Goal: Information Seeking & Learning: Understand process/instructions

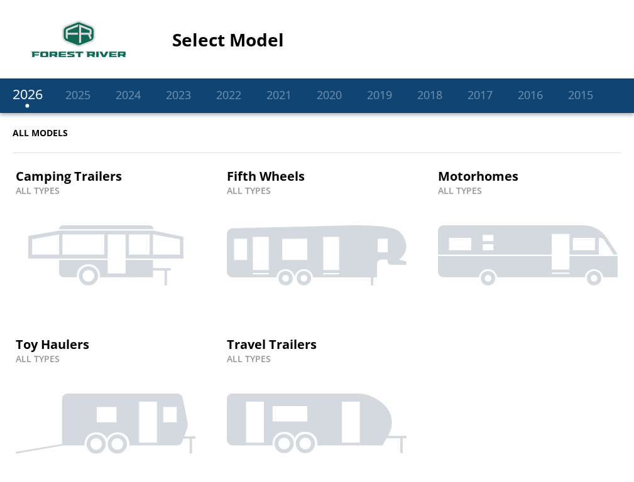
click at [128, 94] on link "2024" at bounding box center [128, 94] width 38 height 15
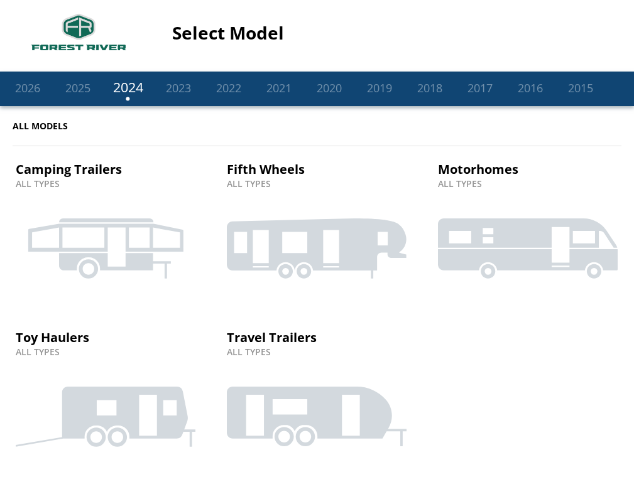
click at [316, 398] on icon at bounding box center [317, 417] width 180 height 60
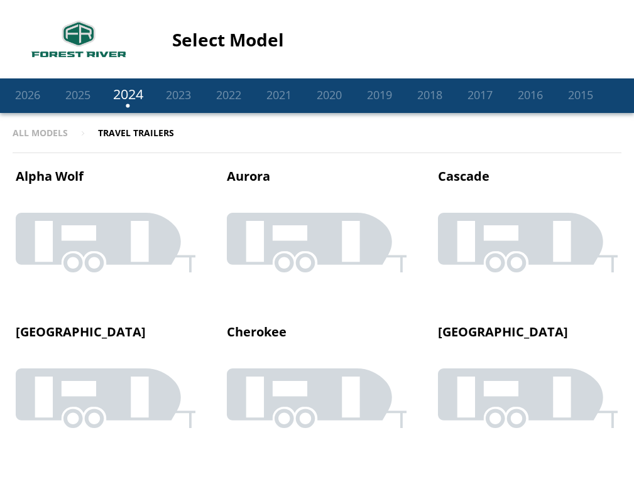
scroll to position [924, 0]
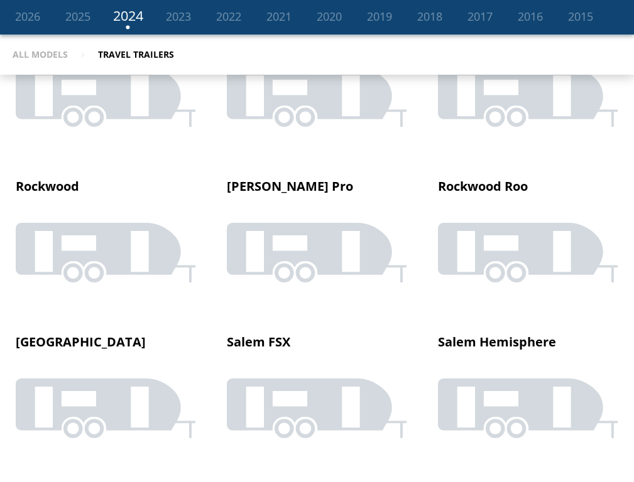
click at [316, 241] on icon at bounding box center [317, 253] width 180 height 60
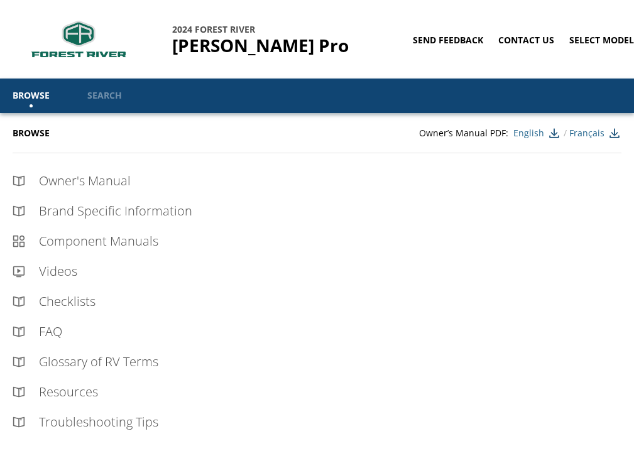
scroll to position [0, 3]
click at [599, 40] on link "Select Model" at bounding box center [601, 40] width 65 height 12
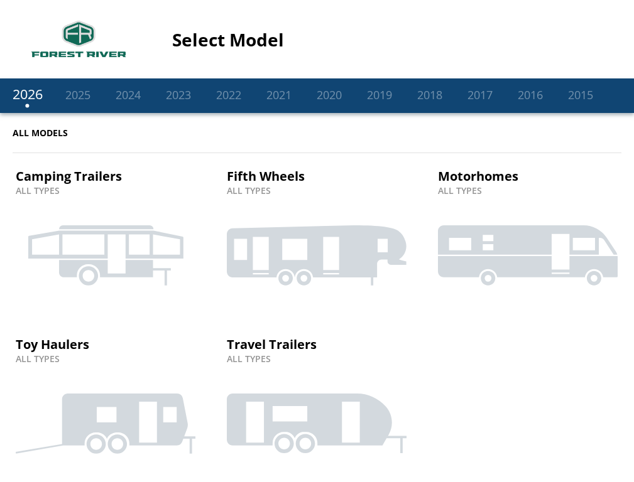
click at [128, 94] on link "2024" at bounding box center [128, 94] width 38 height 15
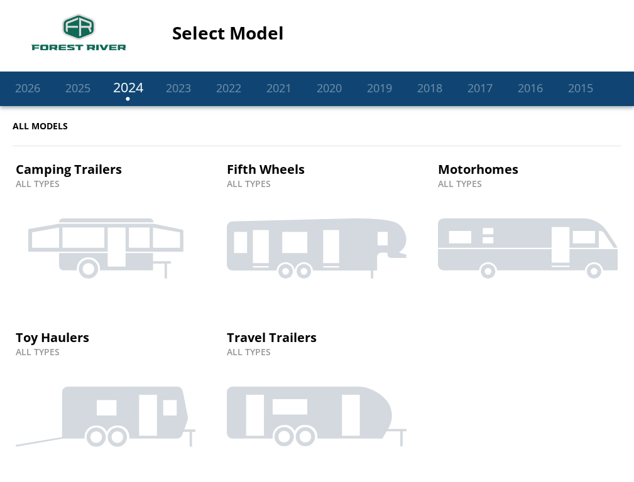
click at [316, 398] on icon at bounding box center [317, 417] width 180 height 60
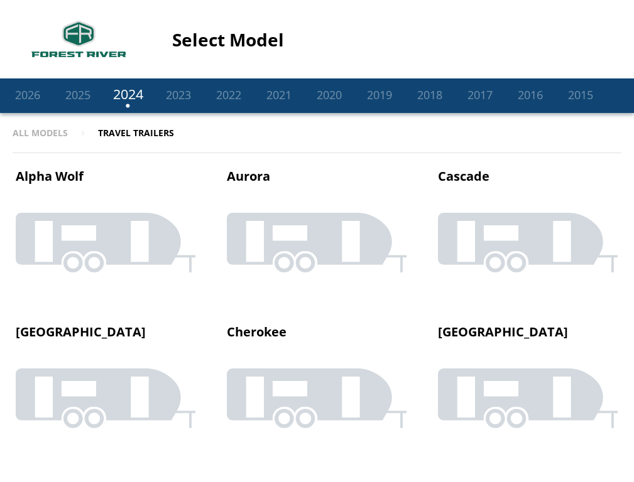
scroll to position [924, 0]
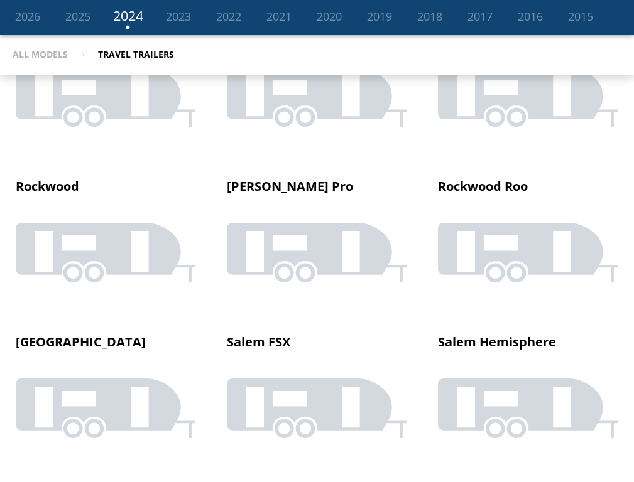
click at [316, 241] on icon at bounding box center [317, 253] width 180 height 60
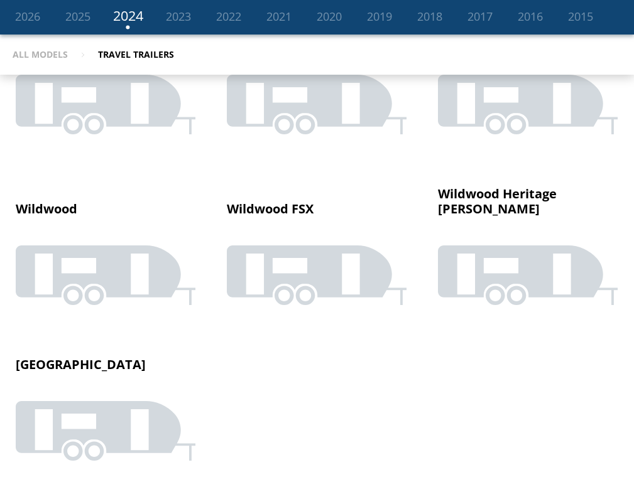
scroll to position [924, 0]
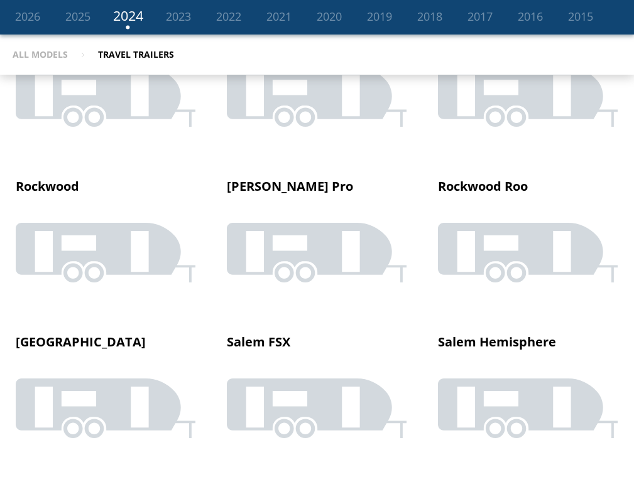
click at [316, 241] on icon at bounding box center [317, 253] width 180 height 60
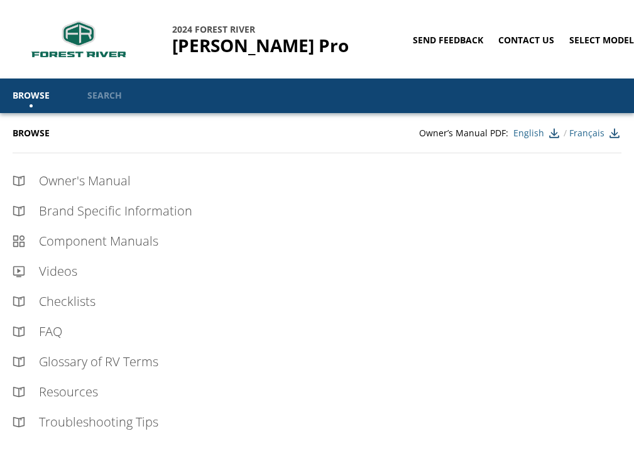
click at [317, 181] on div "Owner's Manual" at bounding box center [323, 181] width 596 height 18
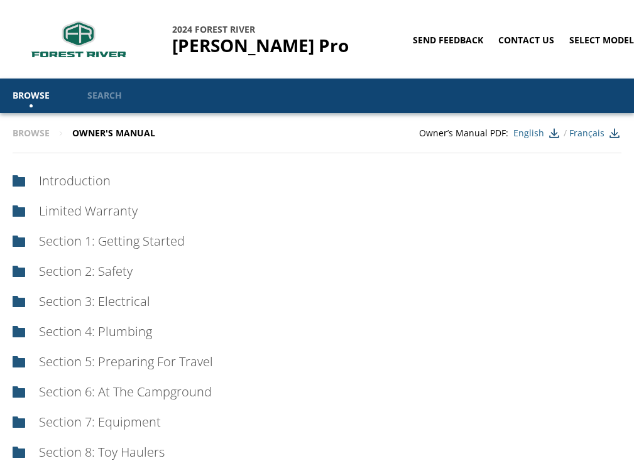
click at [317, 301] on div "Section 3: Electrical" at bounding box center [323, 302] width 596 height 18
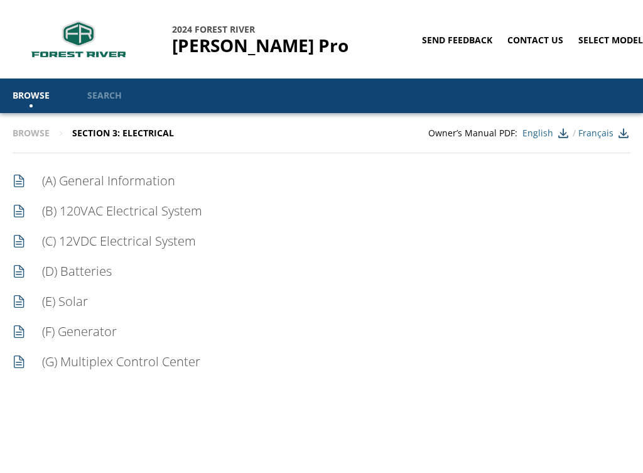
click at [322, 241] on div "(C) 12VDC Electrical System" at bounding box center [329, 241] width 602 height 18
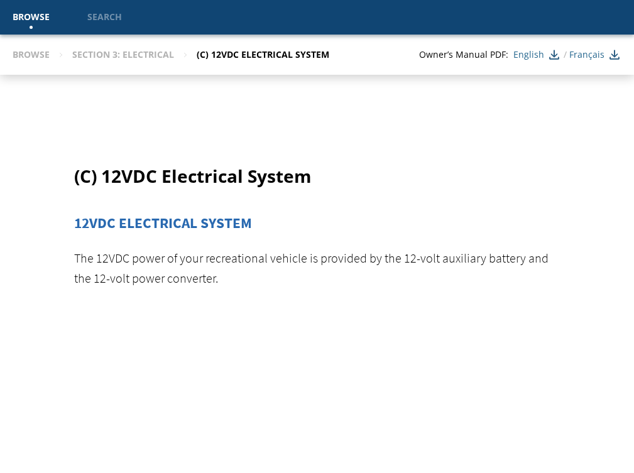
scroll to position [2074, 0]
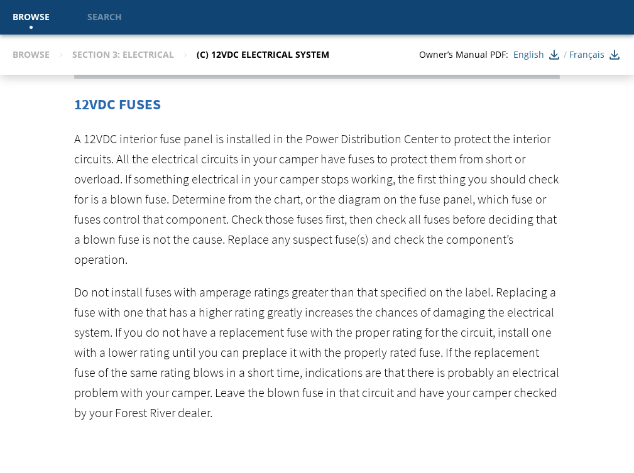
click at [32, 16] on link "Browse" at bounding box center [31, 17] width 75 height 35
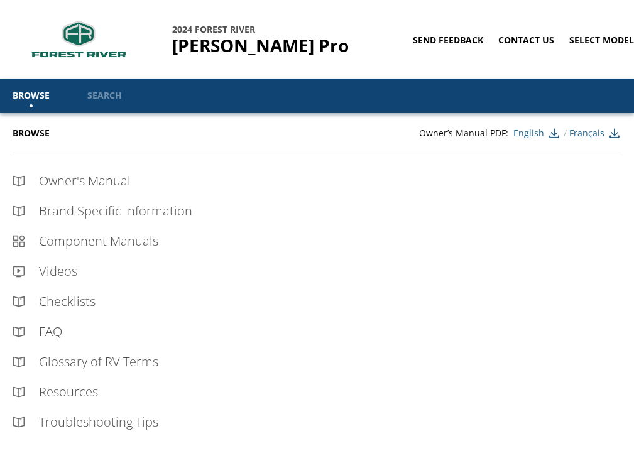
click at [317, 241] on div "Component Manuals" at bounding box center [323, 241] width 596 height 18
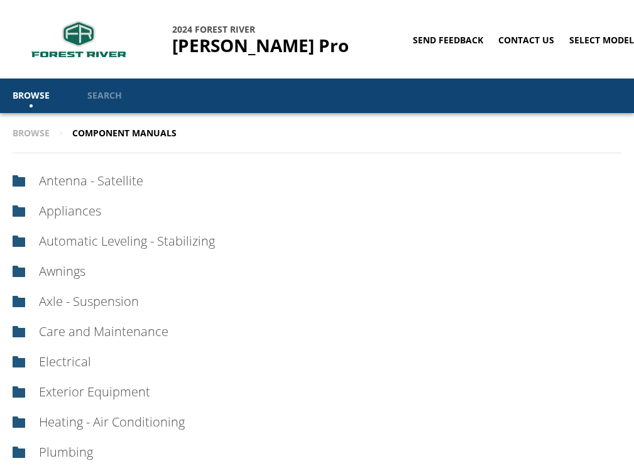
click at [317, 362] on div "Electrical" at bounding box center [323, 362] width 596 height 18
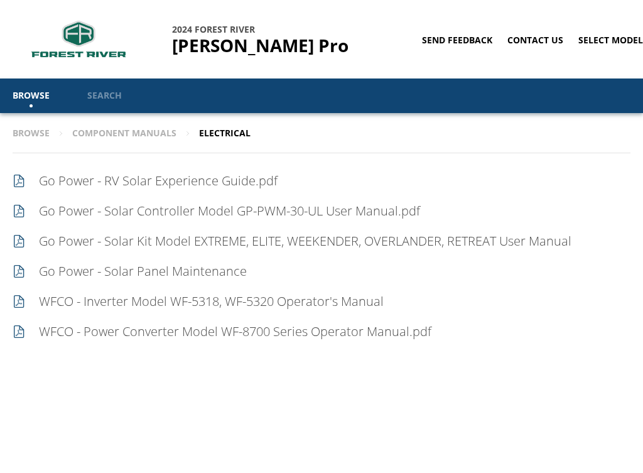
click at [322, 332] on div "WFCO - Power Converter Model WF-8700 Series Operator Manual.pdf" at bounding box center [327, 332] width 605 height 18
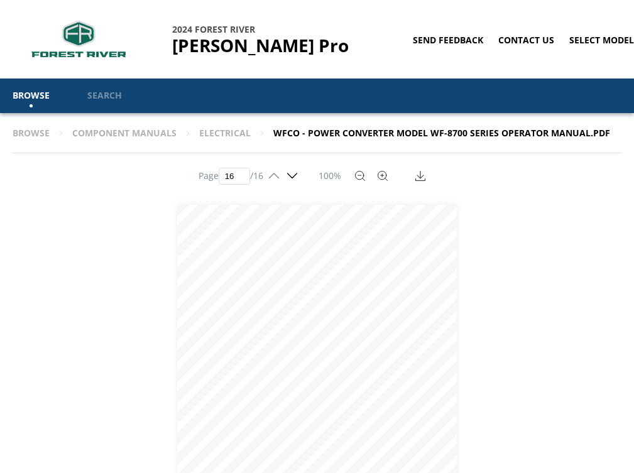
scroll to position [5965, 0]
paste input "number"
type input "16"
click at [599, 40] on link "Select Model" at bounding box center [601, 40] width 65 height 12
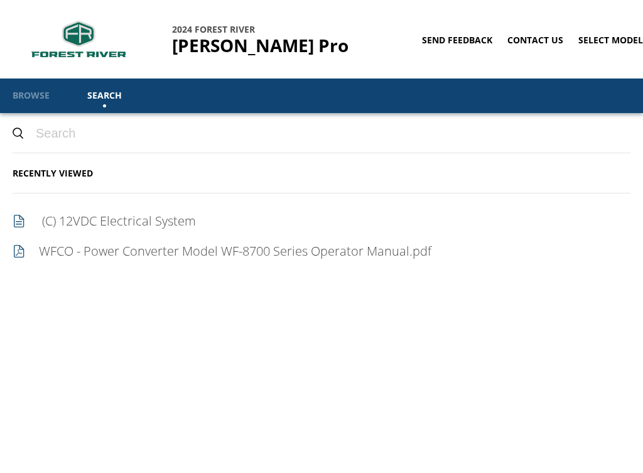
paste input "G19FDS"
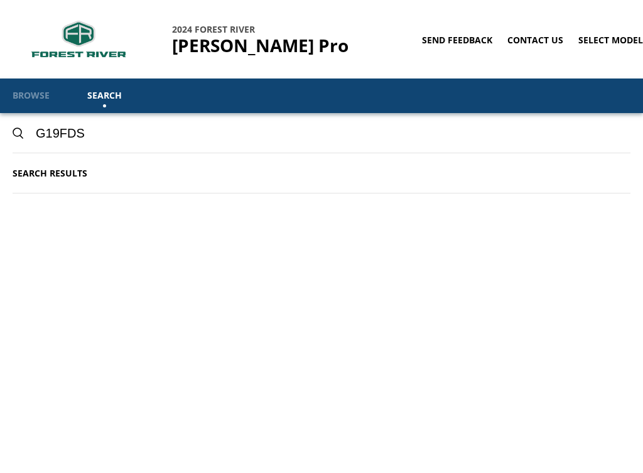
paste input "wiring diagram"
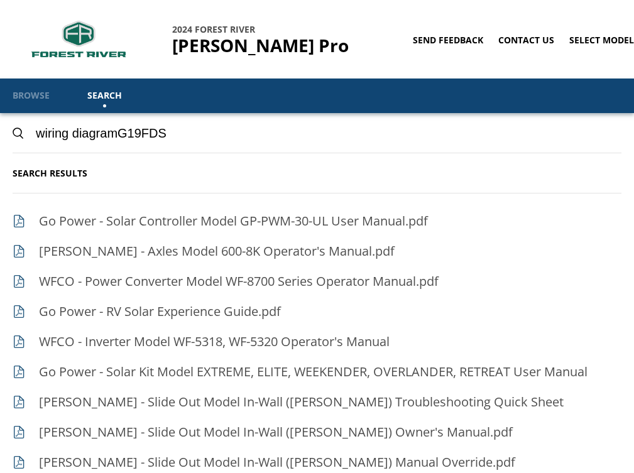
paste input "electrical diagram"
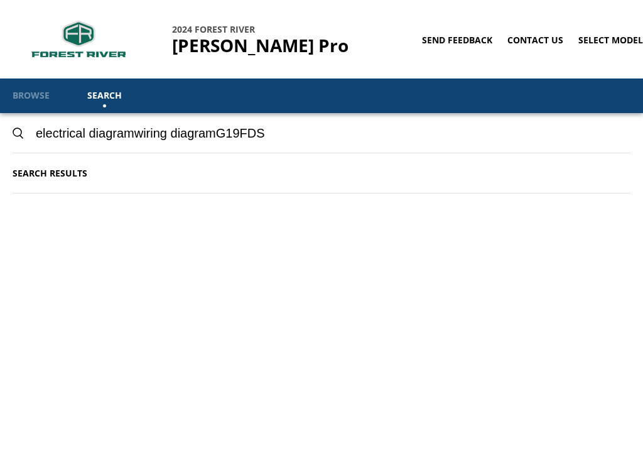
type input "electrical diagramwiring diagramG19FDS"
